Goal: Information Seeking & Learning: Learn about a topic

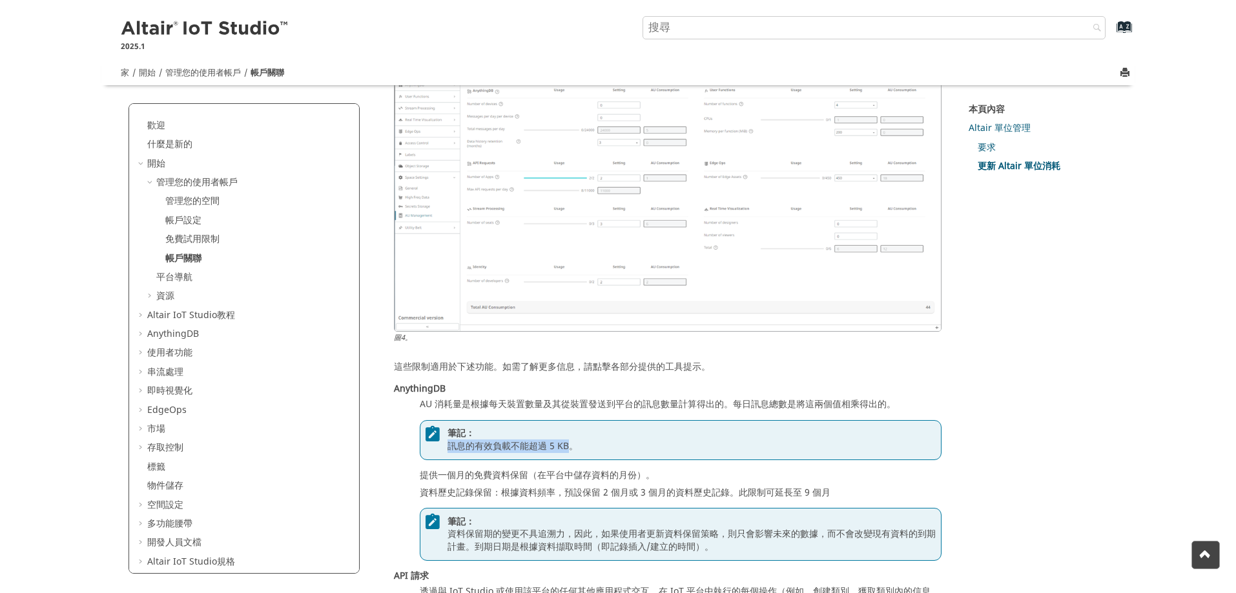
scroll to position [1425, 0]
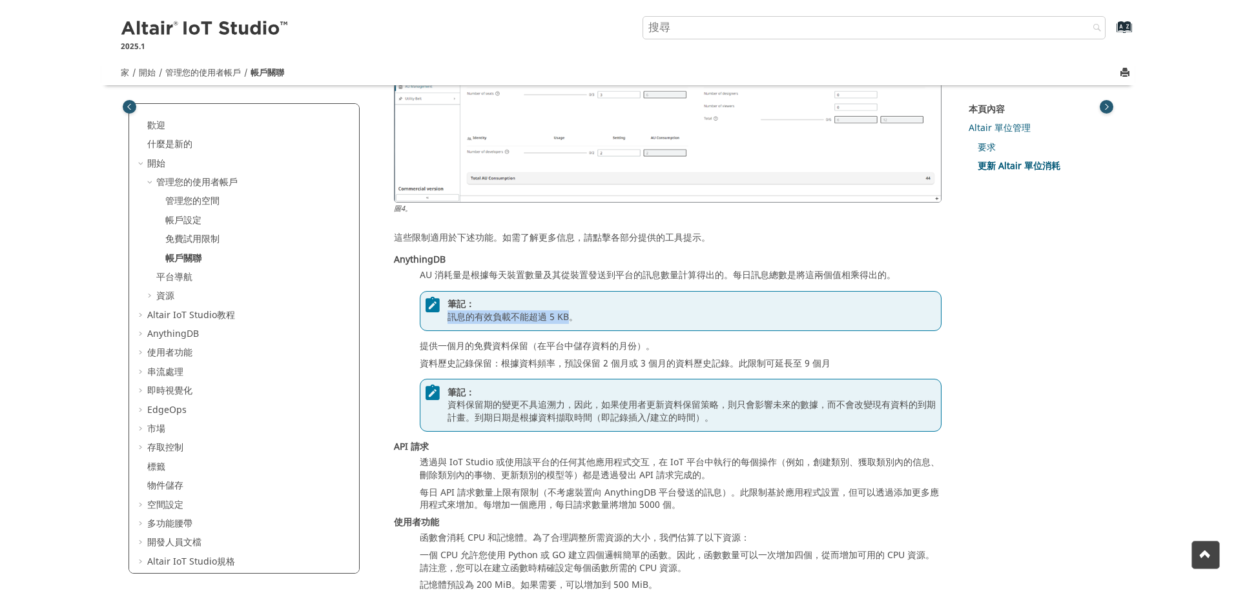
click at [524, 321] on font "訊息的有效負載不能超過 5 KB。" at bounding box center [512, 318] width 130 height 14
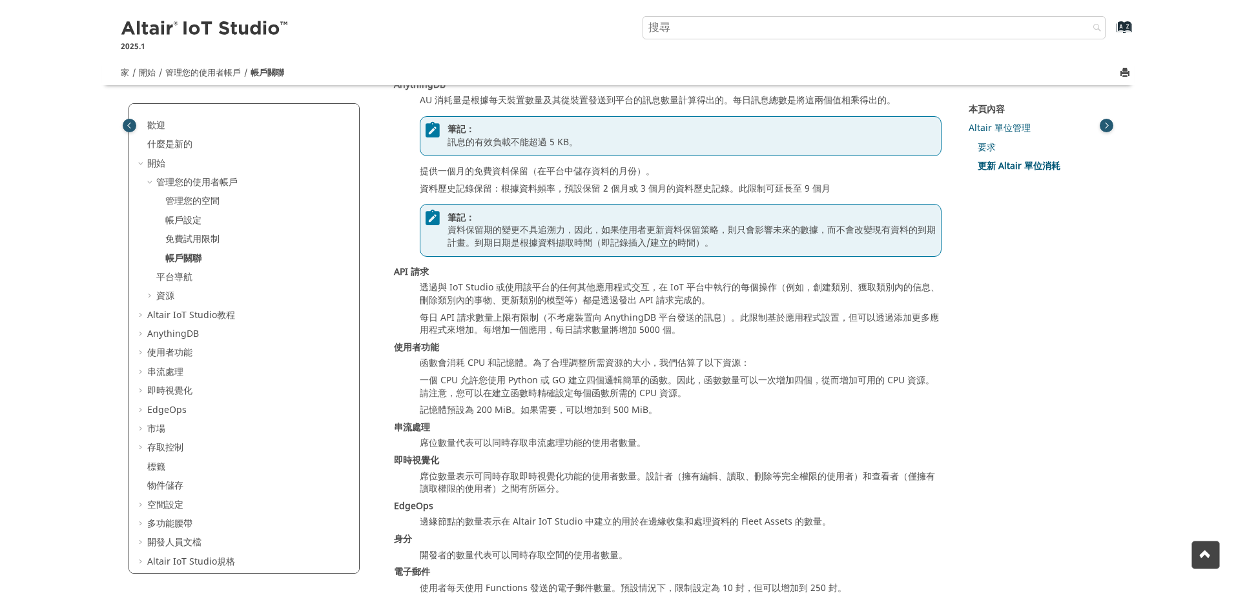
scroll to position [1619, 0]
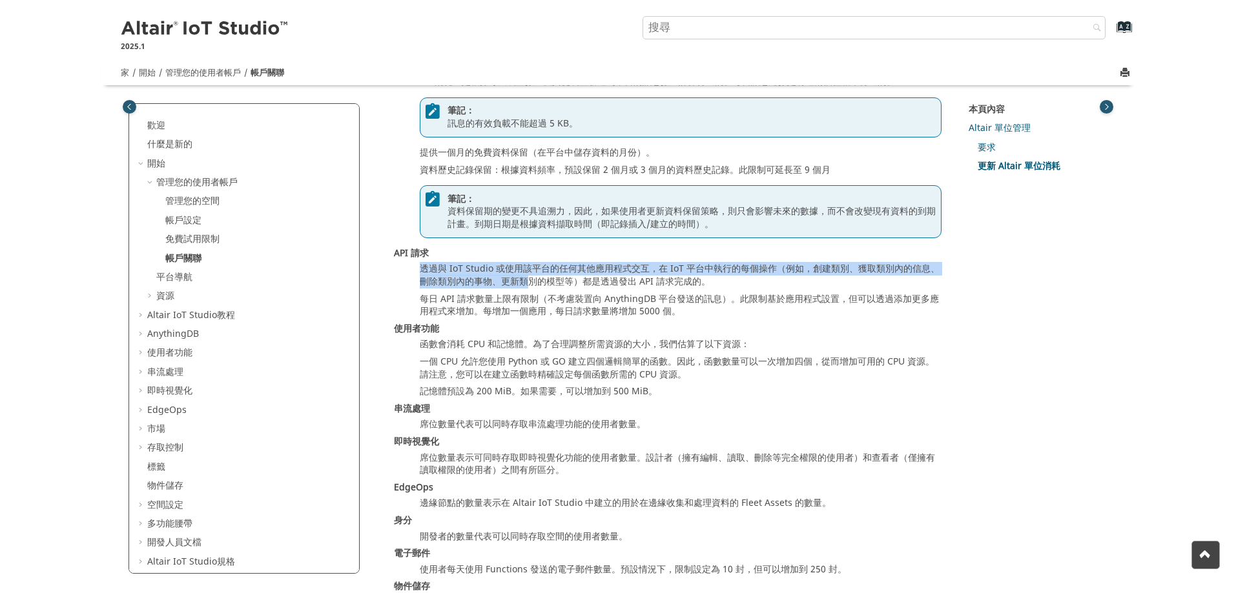
drag, startPoint x: 416, startPoint y: 272, endPoint x: 545, endPoint y: 283, distance: 128.9
click at [542, 282] on dl "AnythingDB AU 消耗量是根據每天裝置數量及其從裝置發送到平台的訊息數量計算得出的。每日訊息總數是將這兩個值相乘得出的。 筆記： 訊息的有效負載不能…" at bounding box center [668, 335] width 548 height 550
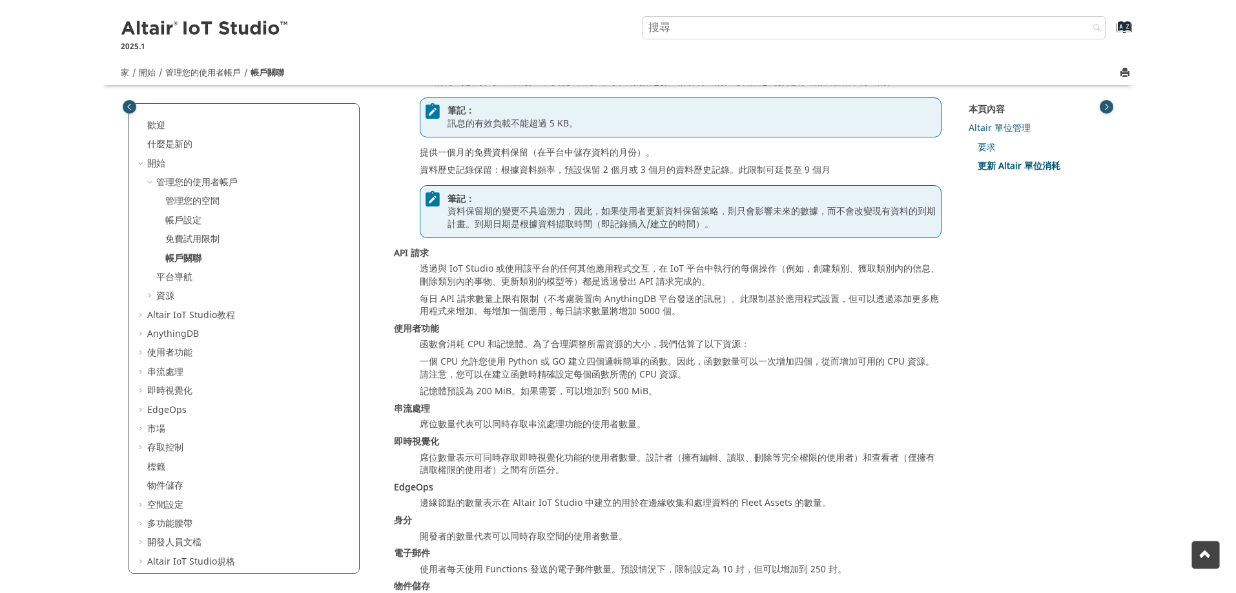
click at [559, 302] on font "每日 API 請求數量上限有限制（不考慮裝置向 AnythingDB 平台發送的訊息）。此限制基於應用程式設置，但可以透過添加更多應用程式來增加。每增加一個應…" at bounding box center [679, 306] width 519 height 26
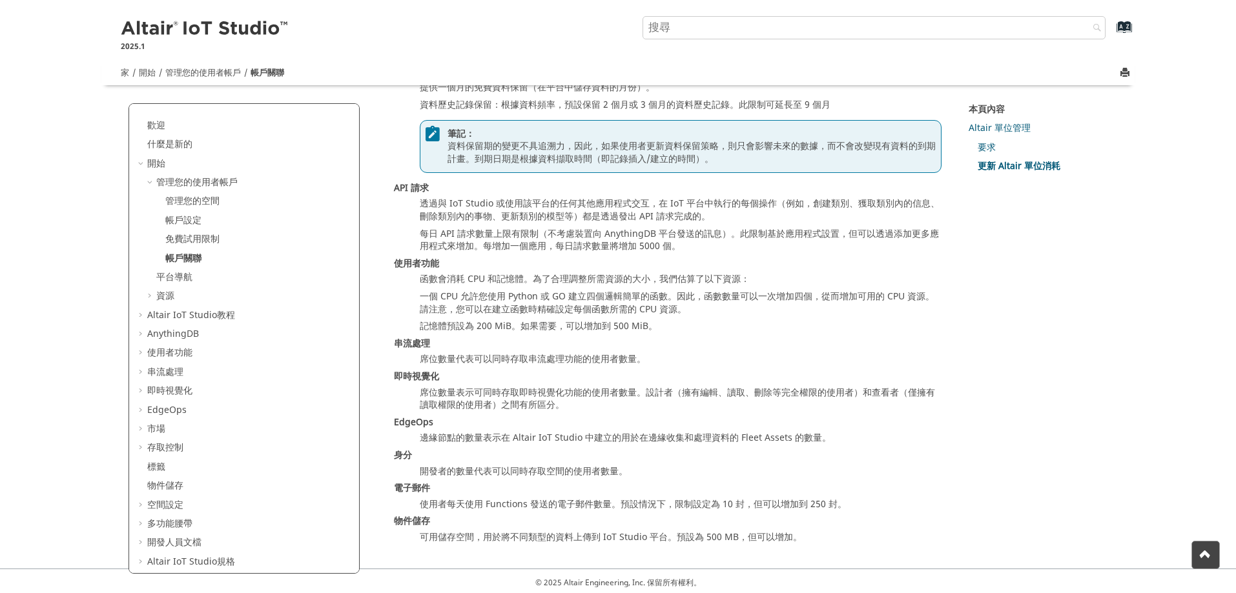
scroll to position [1490, 0]
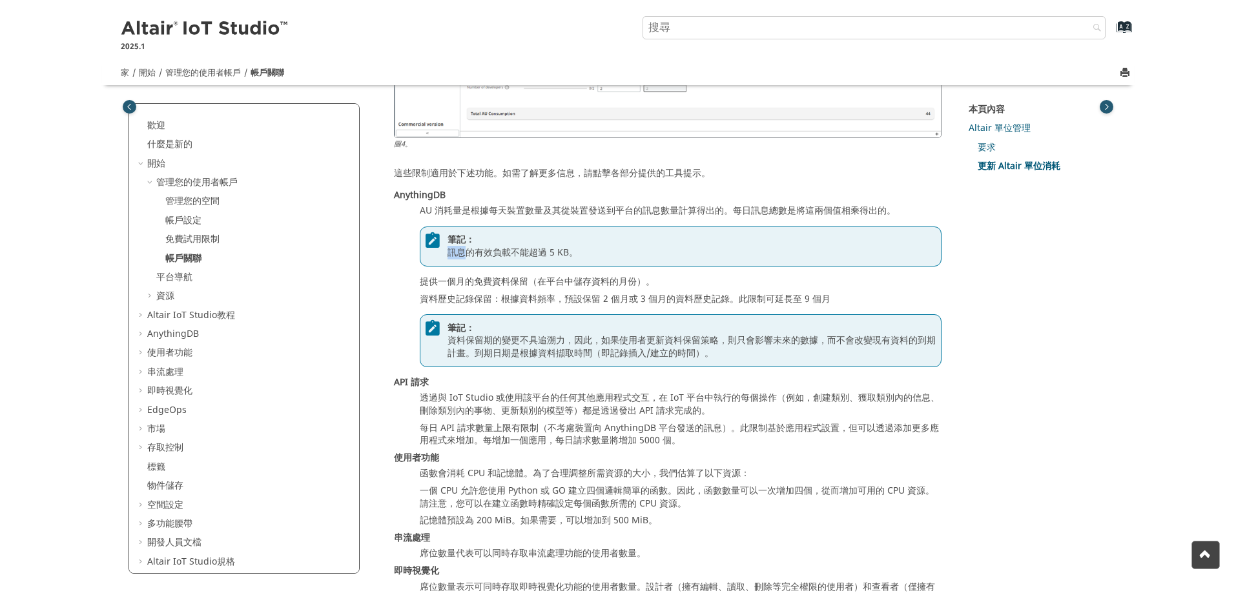
drag, startPoint x: 441, startPoint y: 250, endPoint x: 468, endPoint y: 252, distance: 27.2
click at [468, 252] on div "筆記： 訊息的有效負載不能超過 5 KB。" at bounding box center [681, 247] width 522 height 40
click at [511, 259] on font "訊息的有效負載不能超過 5 KB。" at bounding box center [512, 253] width 130 height 14
drag, startPoint x: 420, startPoint y: 210, endPoint x: 582, endPoint y: 214, distance: 162.1
click at [582, 214] on font "AU 消耗量是根據每天裝置數量及其從裝置發送到平台的訊息數量計算得出的。每日訊息總數是將這兩個值相乘得出的。" at bounding box center [658, 211] width 476 height 14
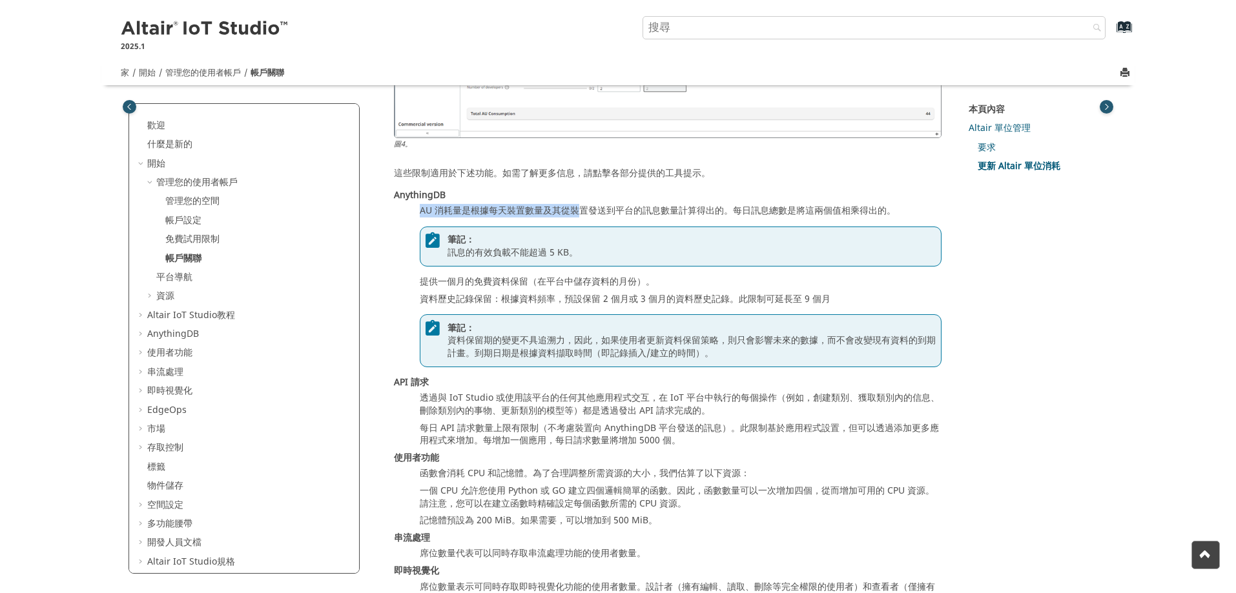
click at [473, 216] on font "AU 消耗量是根據每天裝置數量及其從裝置發送到平台的訊息數量計算得出的。每日訊息總數是將這兩個值相乘得出的。" at bounding box center [658, 211] width 476 height 14
drag, startPoint x: 417, startPoint y: 209, endPoint x: 915, endPoint y: 212, distance: 497.9
click at [915, 212] on dl "AnythingDB AU 消耗量是根據每天裝置數量及其從裝置發送到平台的訊息數量計算得出的。每日訊息總數是將這兩個值相乘得出的。 筆記： 訊息的有效負載不能…" at bounding box center [668, 464] width 548 height 550
click at [808, 209] on font "AU 消耗量是根據每天裝置數量及其從裝置發送到平台的訊息數量計算得出的。每日訊息總數是將這兩個值相乘得出的。" at bounding box center [658, 211] width 476 height 14
drag, startPoint x: 442, startPoint y: 253, endPoint x: 591, endPoint y: 259, distance: 149.3
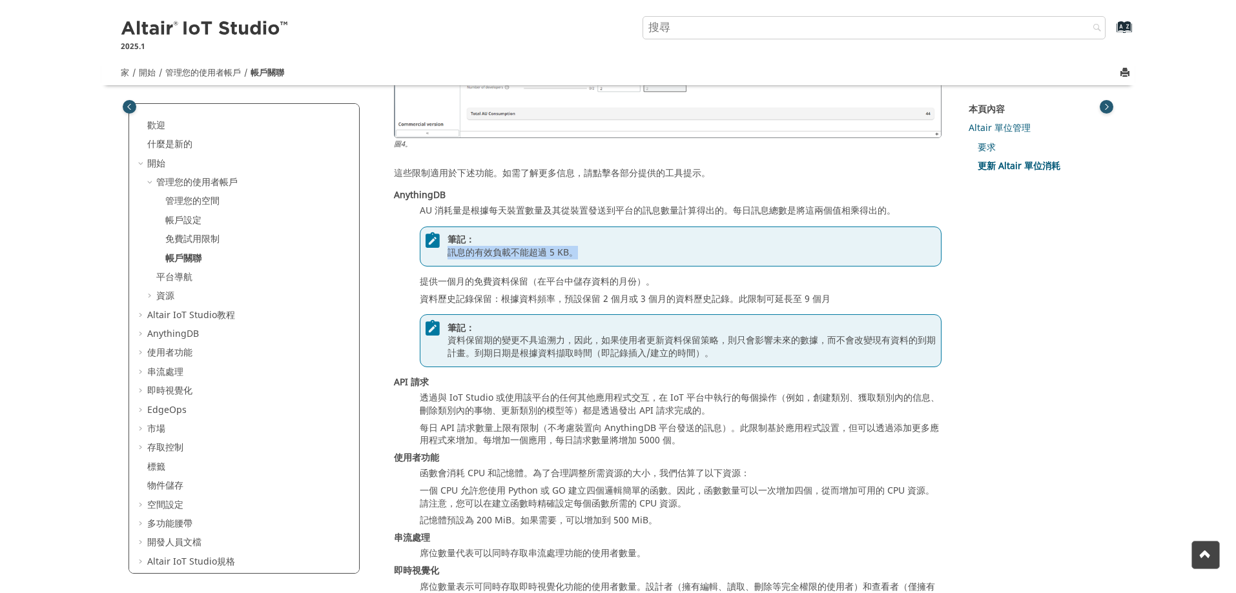
click at [591, 259] on div "筆記： 訊息的有效負載不能超過 5 KB。" at bounding box center [681, 247] width 522 height 40
click at [528, 262] on div "筆記： 訊息的有效負載不能超過 5 KB。" at bounding box center [681, 247] width 522 height 40
click at [508, 259] on font "訊息的有效負載不能超過 5 KB。" at bounding box center [512, 253] width 130 height 14
drag, startPoint x: 415, startPoint y: 283, endPoint x: 658, endPoint y: 287, distance: 242.8
click at [658, 287] on dl "AnythingDB AU 消耗量是根據每天裝置數量及其從裝置發送到平台的訊息數量計算得出的。每日訊息總數是將這兩個值相乘得出的。 筆記： 訊息的有效負載不能…" at bounding box center [668, 464] width 548 height 550
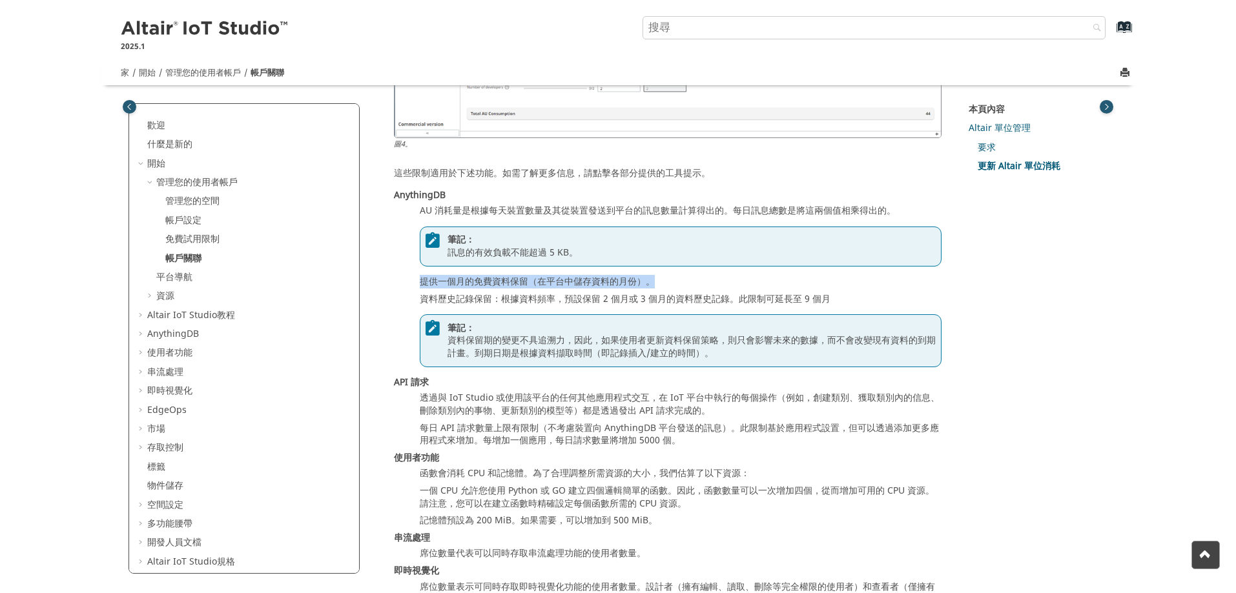
click at [573, 287] on font "提供一個月的免費資料保留（在平台中儲存資料的月份）。" at bounding box center [537, 282] width 235 height 14
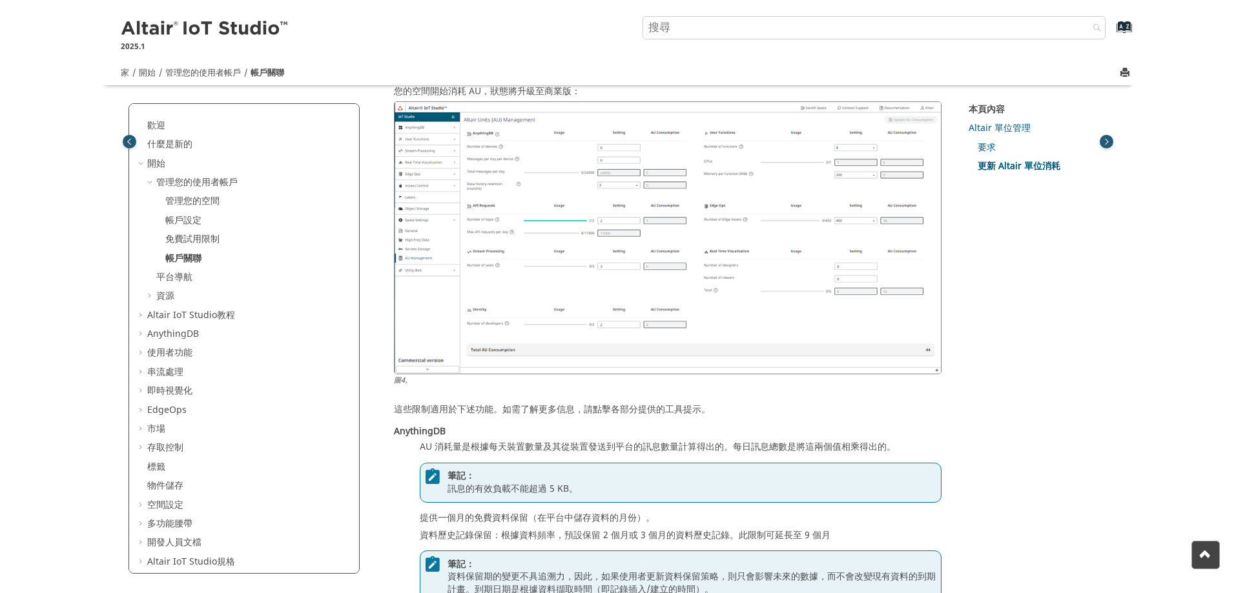
scroll to position [1231, 0]
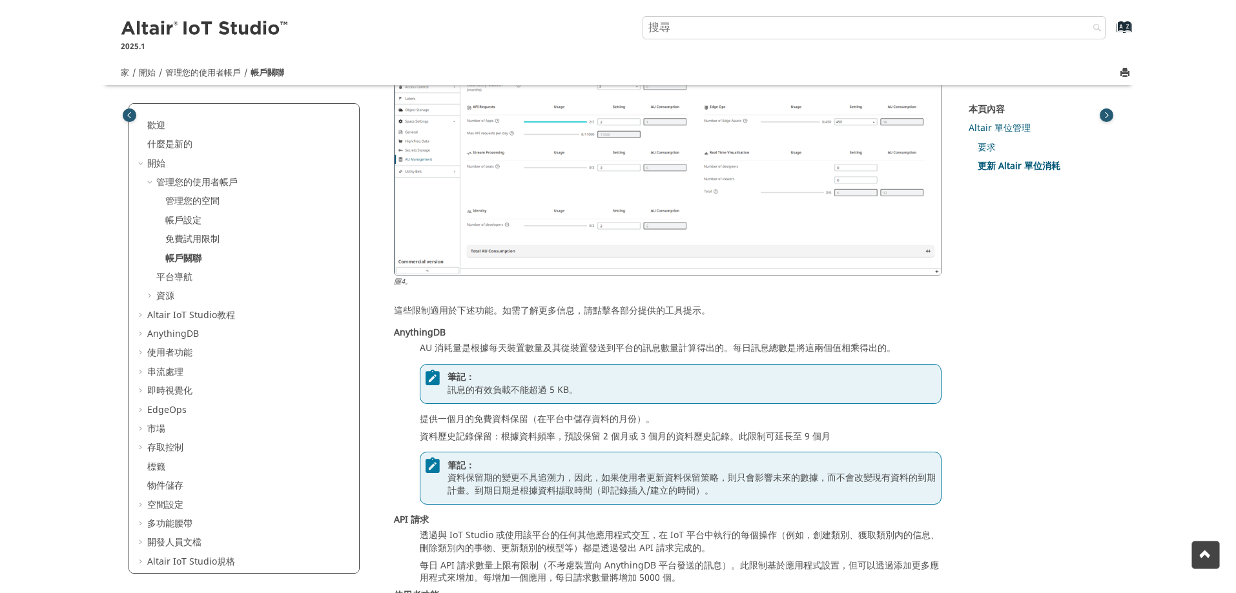
scroll to position [1296, 0]
